Goal: Task Accomplishment & Management: Use online tool/utility

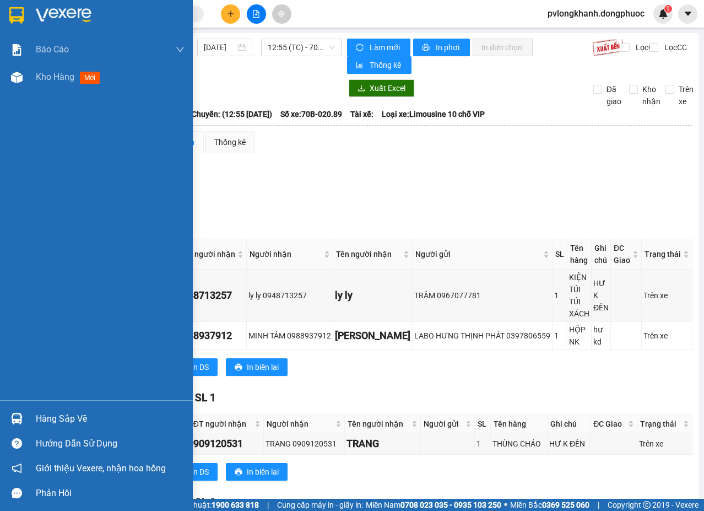
click at [91, 414] on div "Hàng sắp về" at bounding box center [110, 418] width 149 height 17
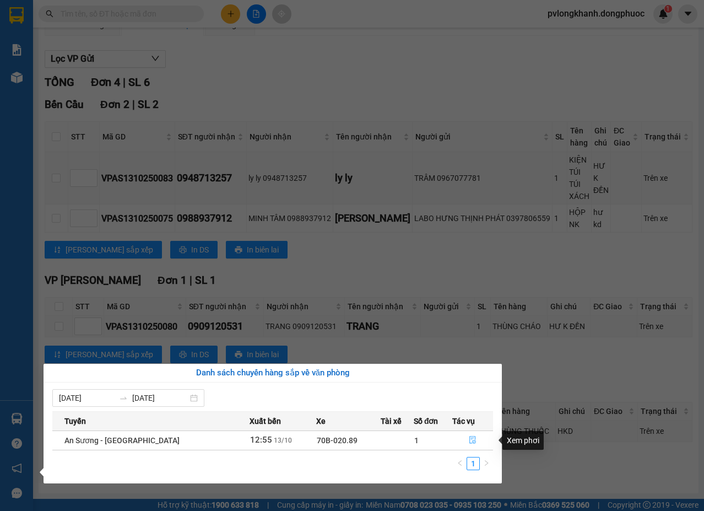
click at [471, 439] on icon "file-done" at bounding box center [473, 440] width 8 height 8
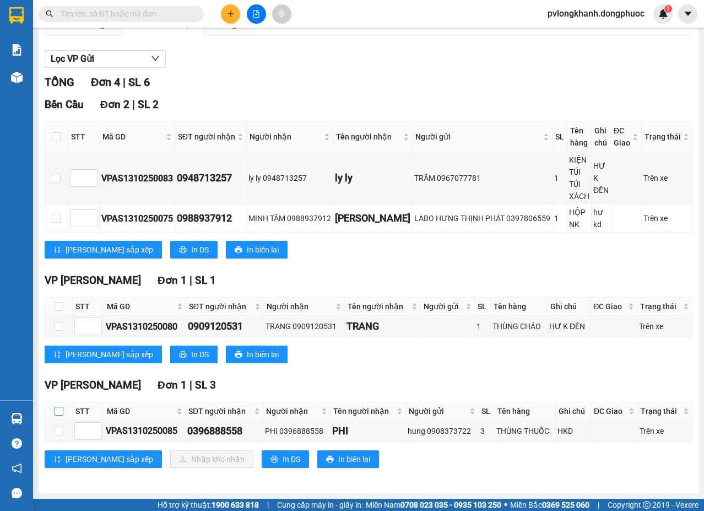
click at [58, 411] on input "checkbox" at bounding box center [59, 410] width 9 height 9
checkbox input "true"
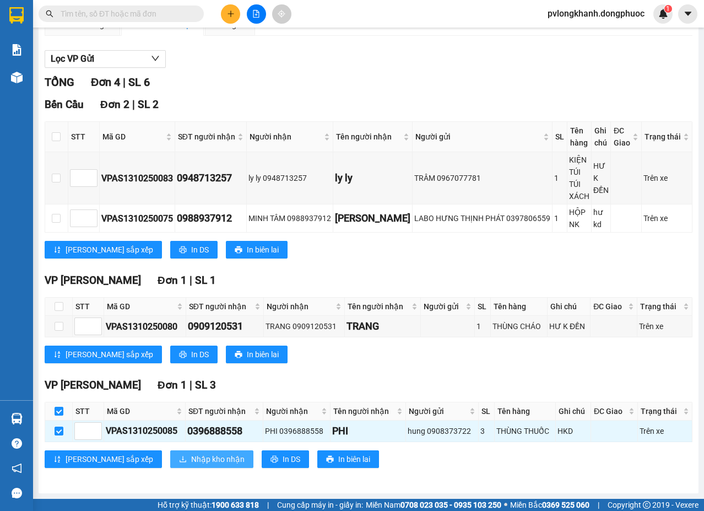
click at [191, 461] on span "Nhập kho nhận" at bounding box center [217, 459] width 53 height 12
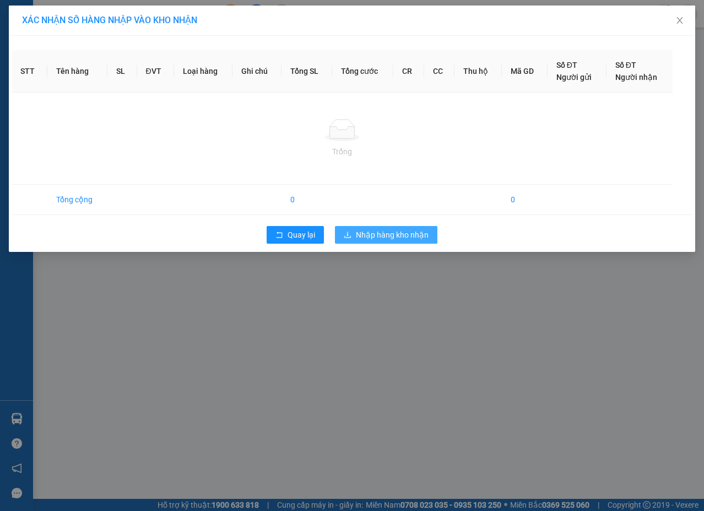
click at [377, 235] on span "Nhập hàng kho nhận" at bounding box center [392, 235] width 73 height 12
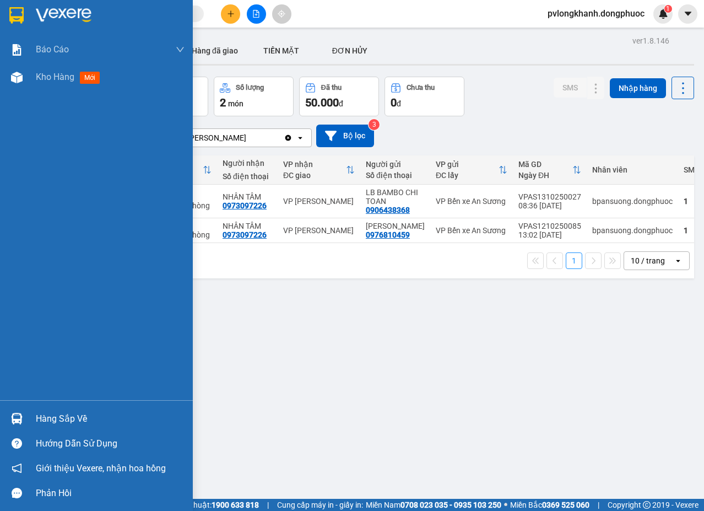
click at [64, 417] on div "Hàng sắp về" at bounding box center [110, 418] width 149 height 17
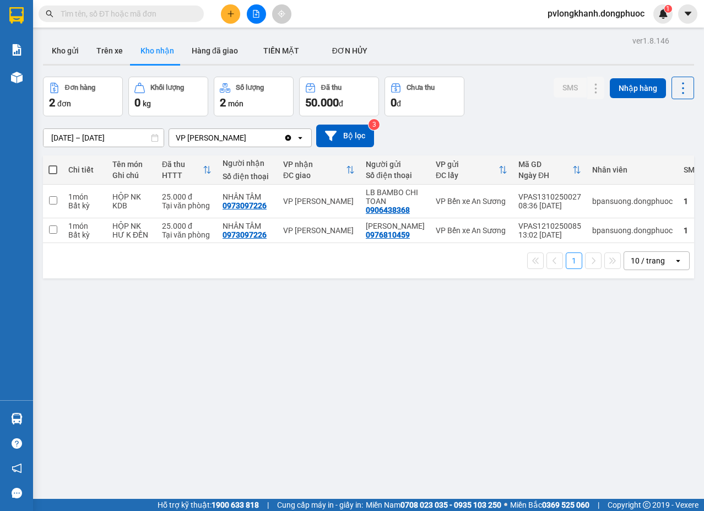
click at [144, 312] on section "Kết quả tìm kiếm ( 0 ) Bộ lọc No Data pvlongkhanh.dongphuoc 1 Báo cáo Mẫu 1: Bá…" at bounding box center [352, 255] width 704 height 511
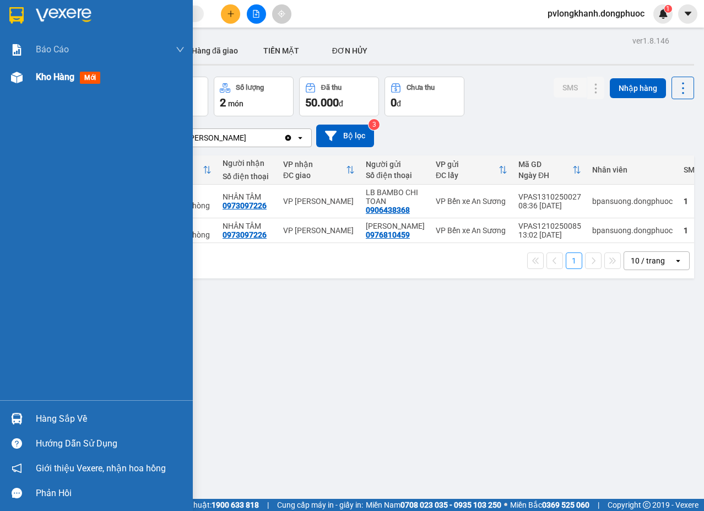
click at [50, 79] on span "Kho hàng" at bounding box center [55, 77] width 39 height 10
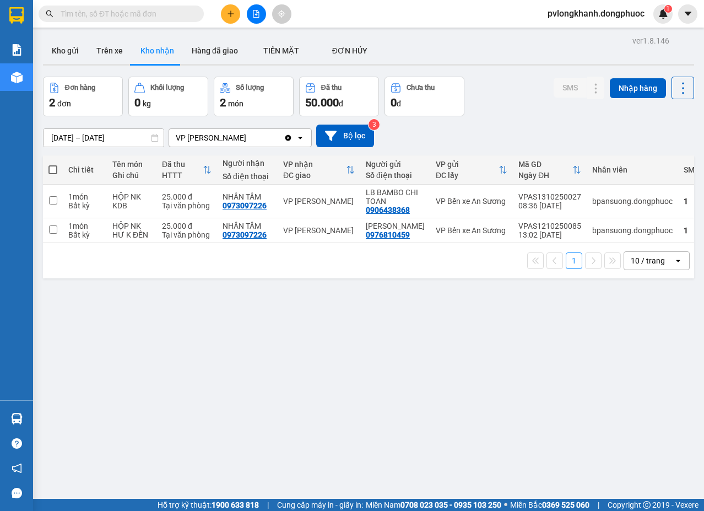
click at [167, 46] on button "Kho nhận" at bounding box center [157, 50] width 51 height 26
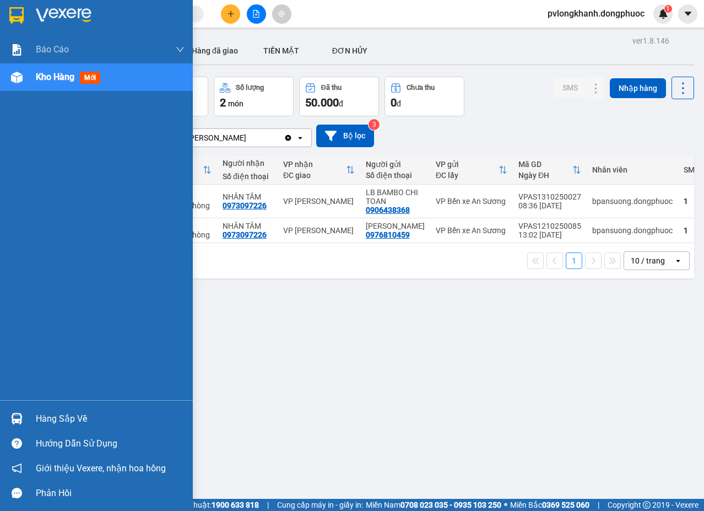
click at [65, 421] on div "Hàng sắp về" at bounding box center [110, 418] width 149 height 17
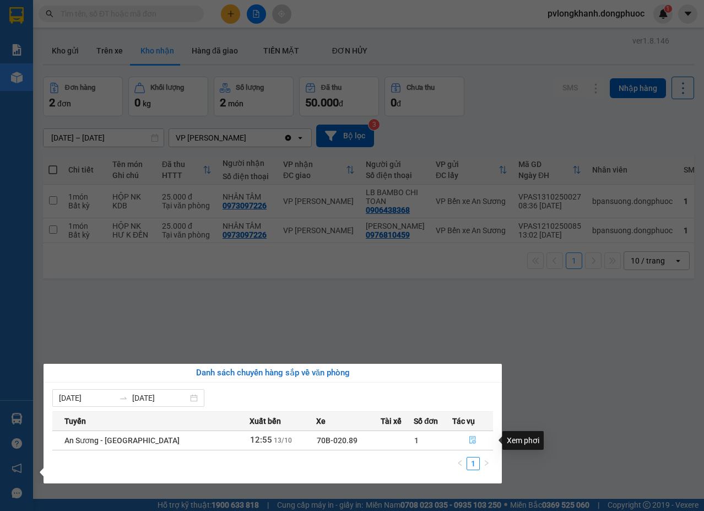
click at [469, 438] on icon "file-done" at bounding box center [472, 440] width 7 height 8
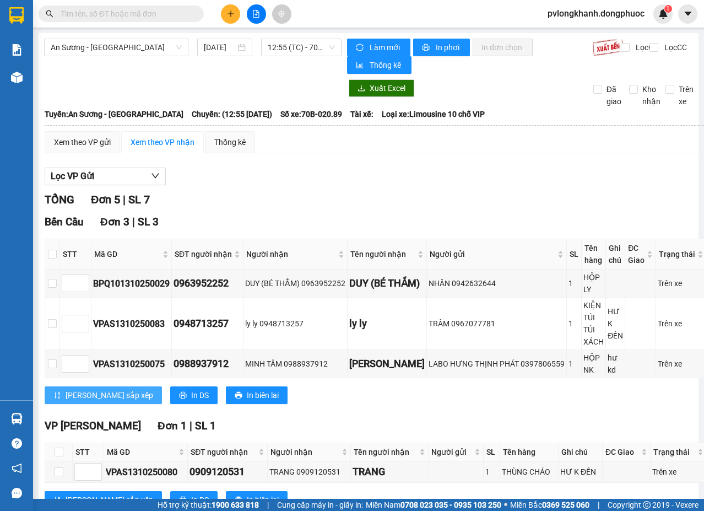
scroll to position [147, 0]
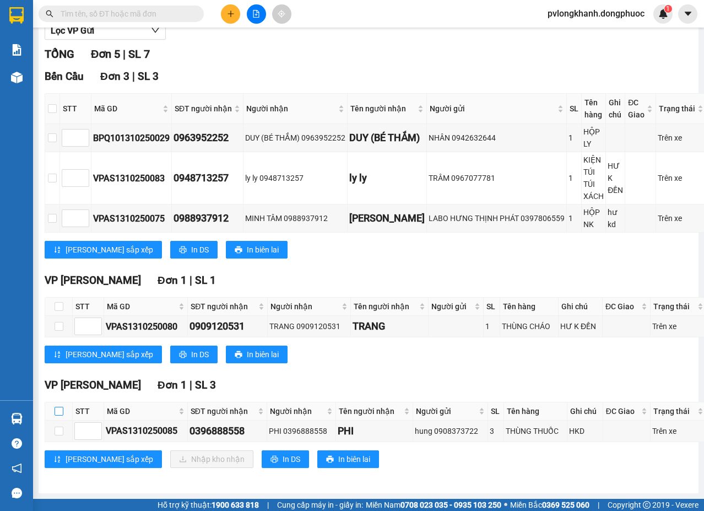
click at [61, 410] on input "checkbox" at bounding box center [59, 410] width 9 height 9
checkbox input "true"
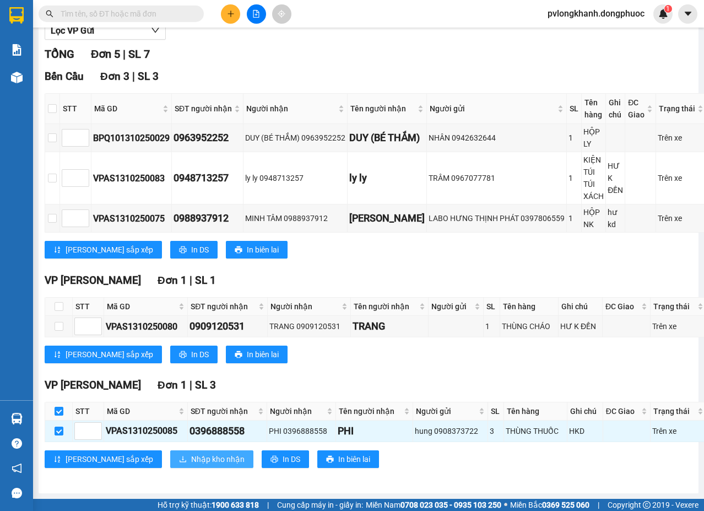
click at [191, 459] on span "Nhập kho nhận" at bounding box center [217, 459] width 53 height 12
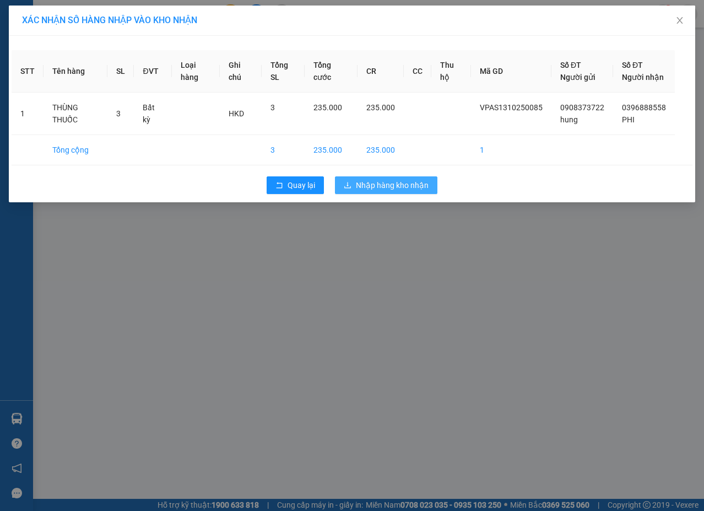
click at [383, 191] on span "Nhập hàng kho nhận" at bounding box center [392, 185] width 73 height 12
